Goal: Information Seeking & Learning: Learn about a topic

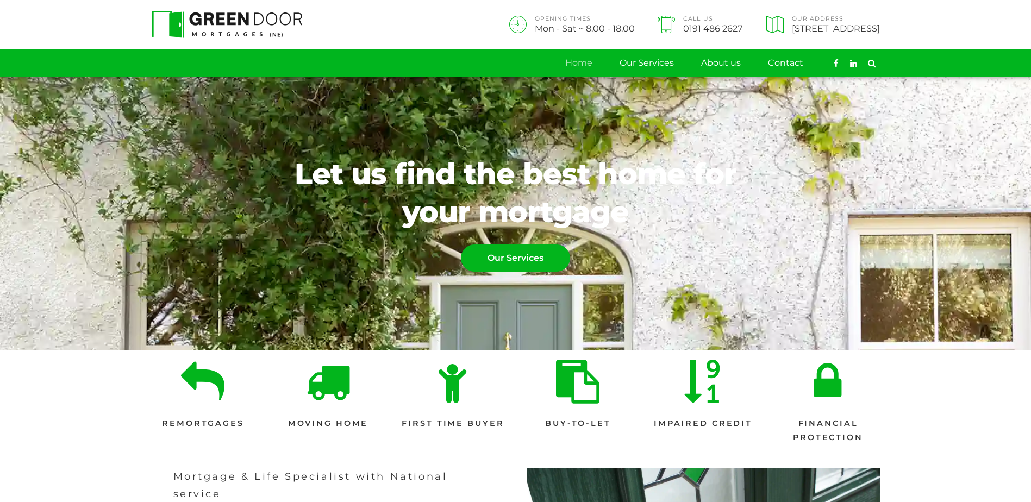
click at [711, 59] on link "About us" at bounding box center [721, 62] width 40 height 27
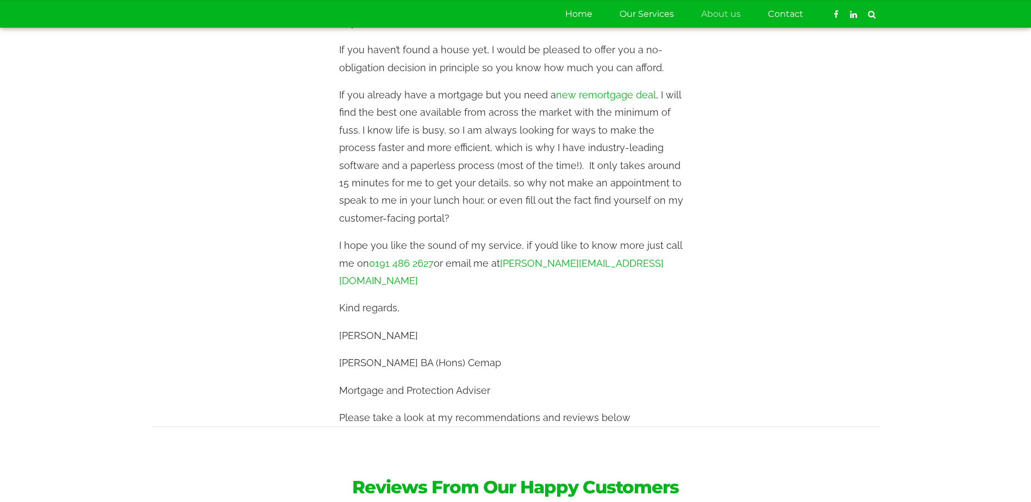
scroll to position [339, 0]
